Goal: Ask a question

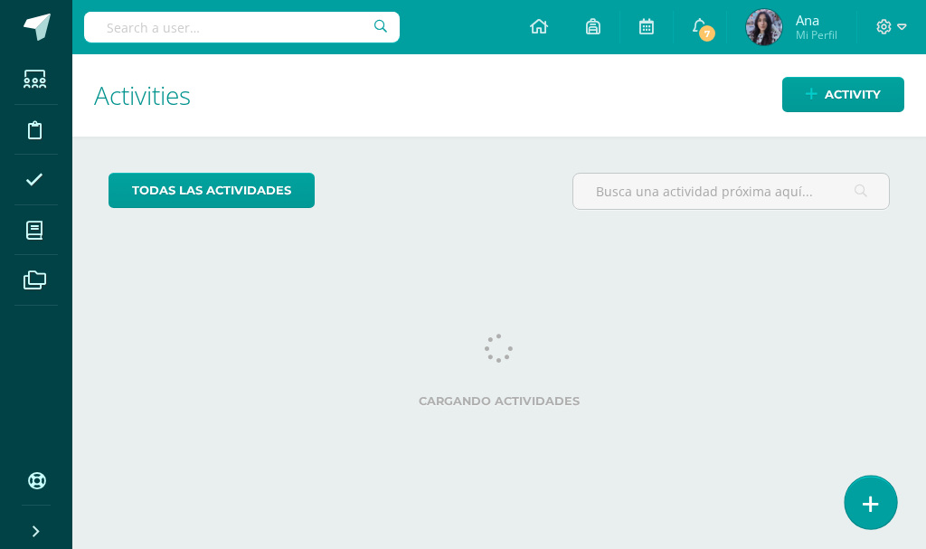
click at [857, 494] on link at bounding box center [871, 502] width 52 height 52
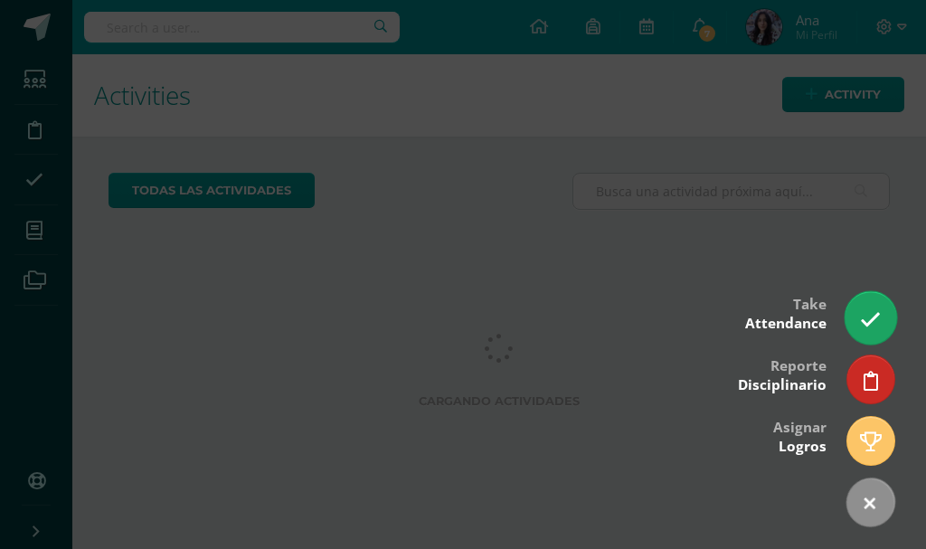
click at [866, 319] on icon at bounding box center [870, 319] width 21 height 21
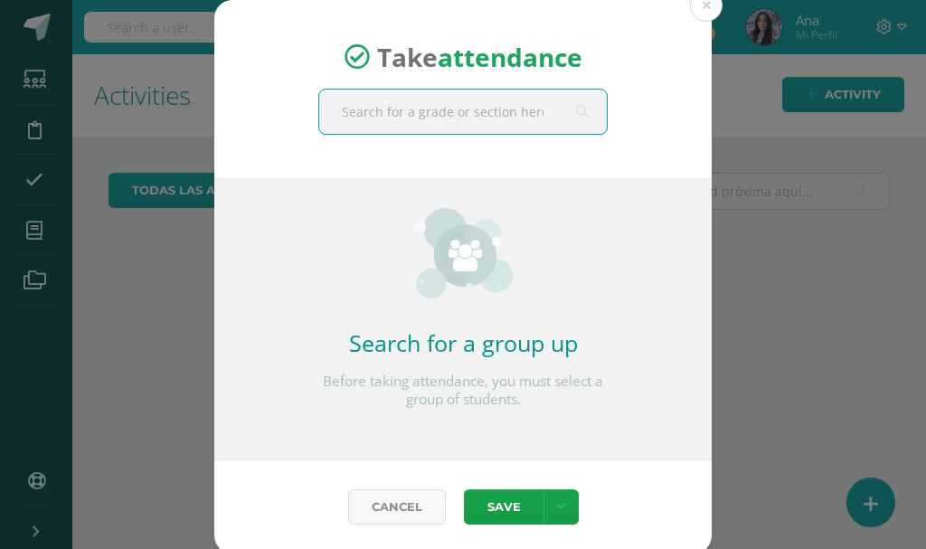
click at [483, 112] on input "text" at bounding box center [463, 112] width 288 height 44
type input "primero"
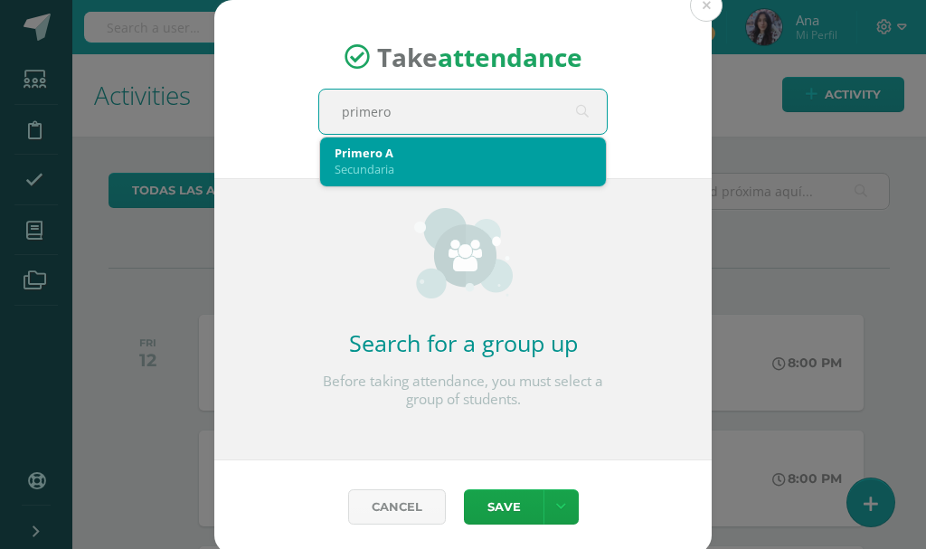
click at [484, 161] on div "Secundaria" at bounding box center [463, 169] width 257 height 16
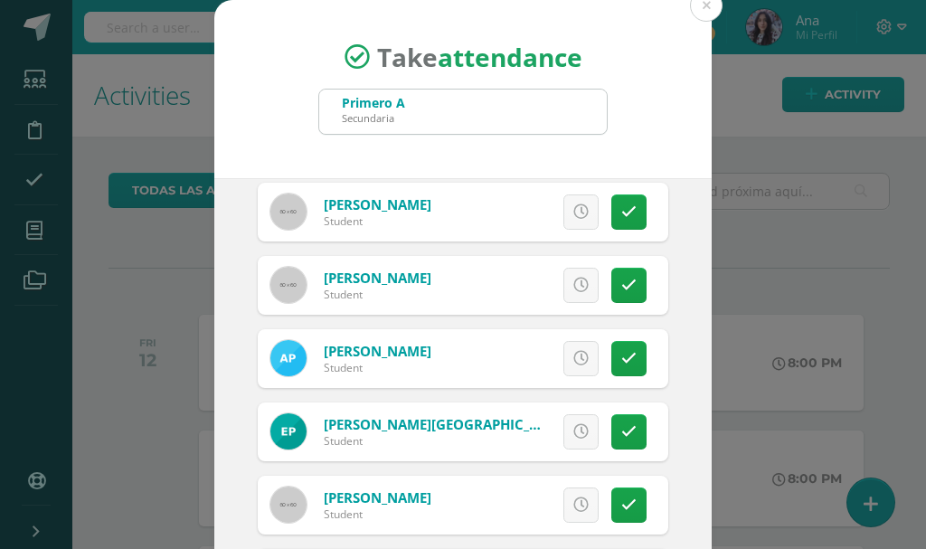
scroll to position [1267, 0]
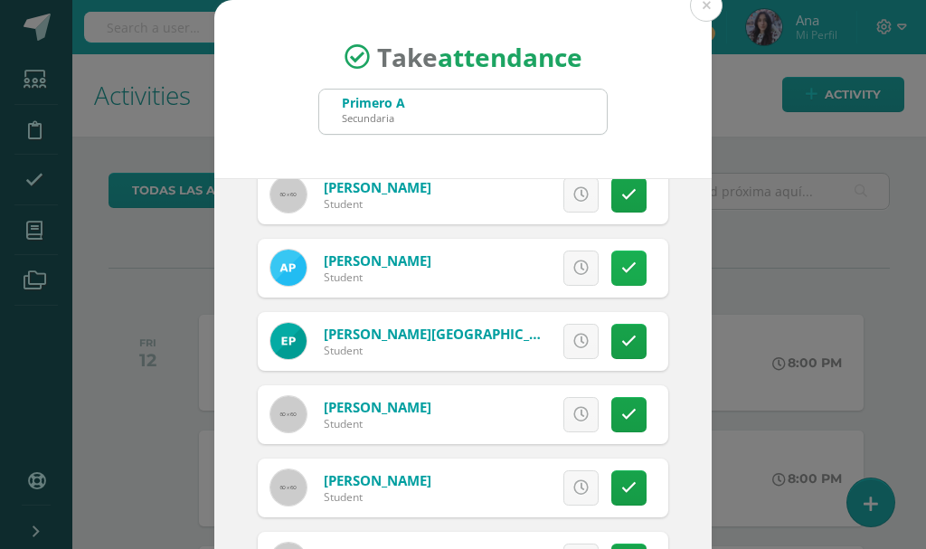
click at [612, 256] on link at bounding box center [629, 268] width 35 height 35
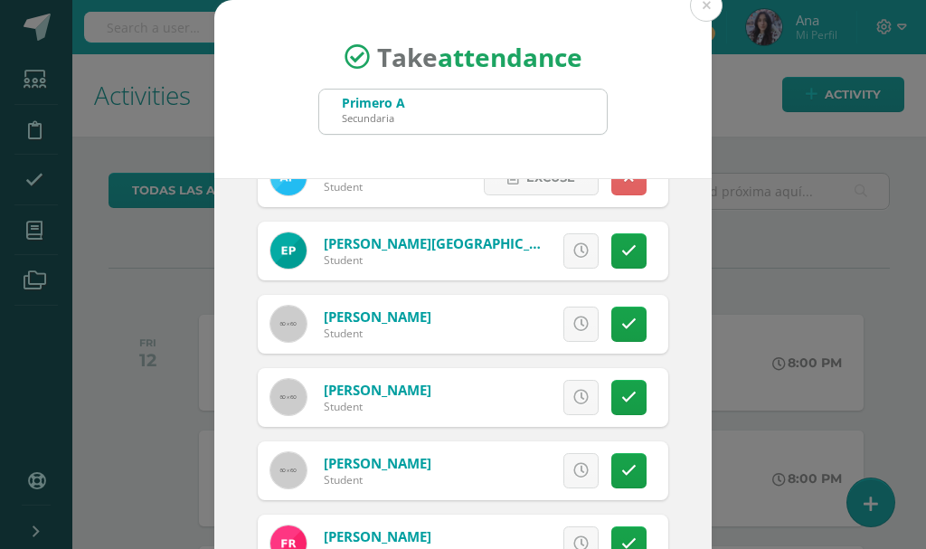
scroll to position [1448, 0]
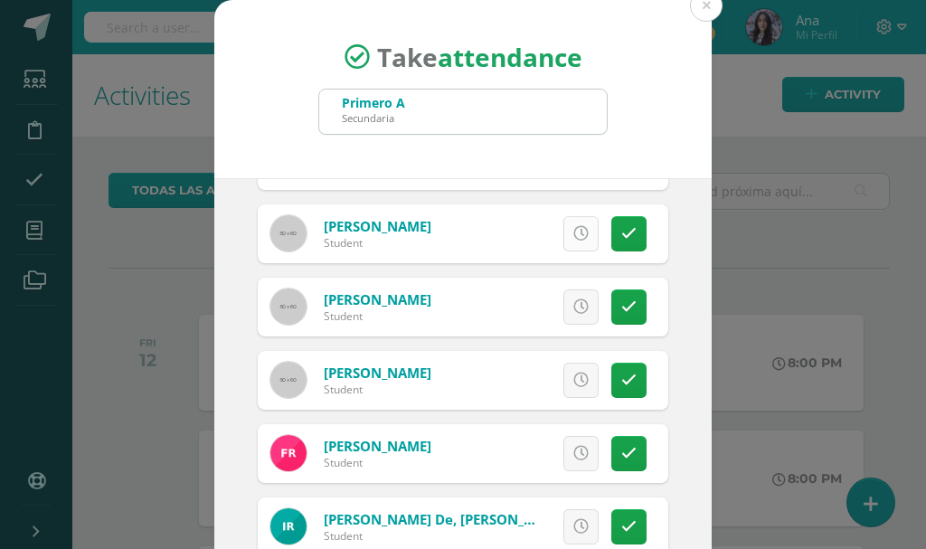
click at [576, 233] on link at bounding box center [581, 233] width 35 height 35
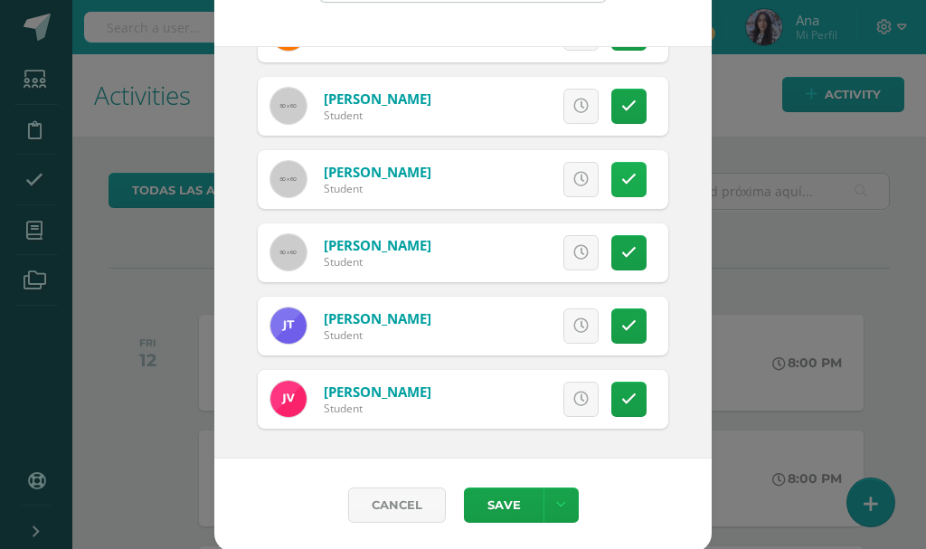
scroll to position [135, 0]
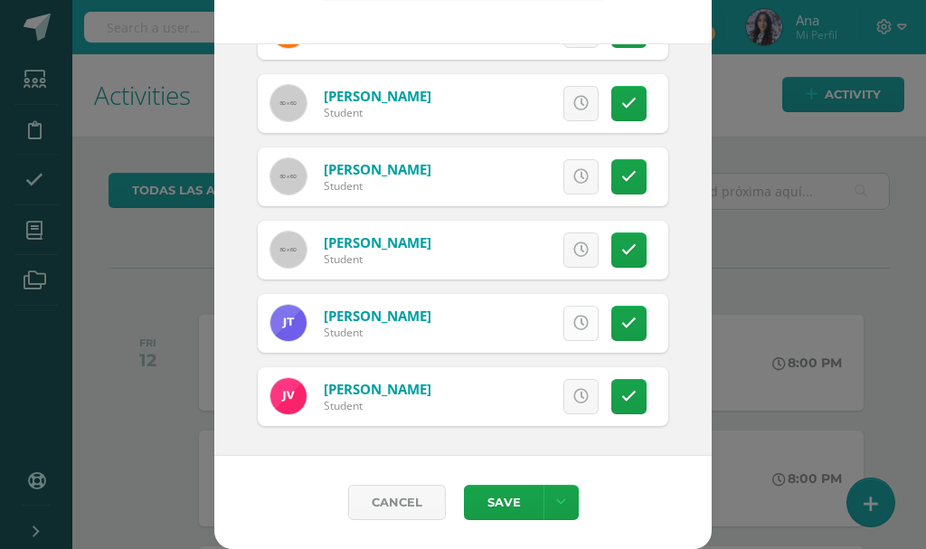
click at [569, 334] on link at bounding box center [581, 323] width 35 height 35
click at [495, 500] on button "Save" at bounding box center [504, 502] width 80 height 35
